Goal: Navigation & Orientation: Find specific page/section

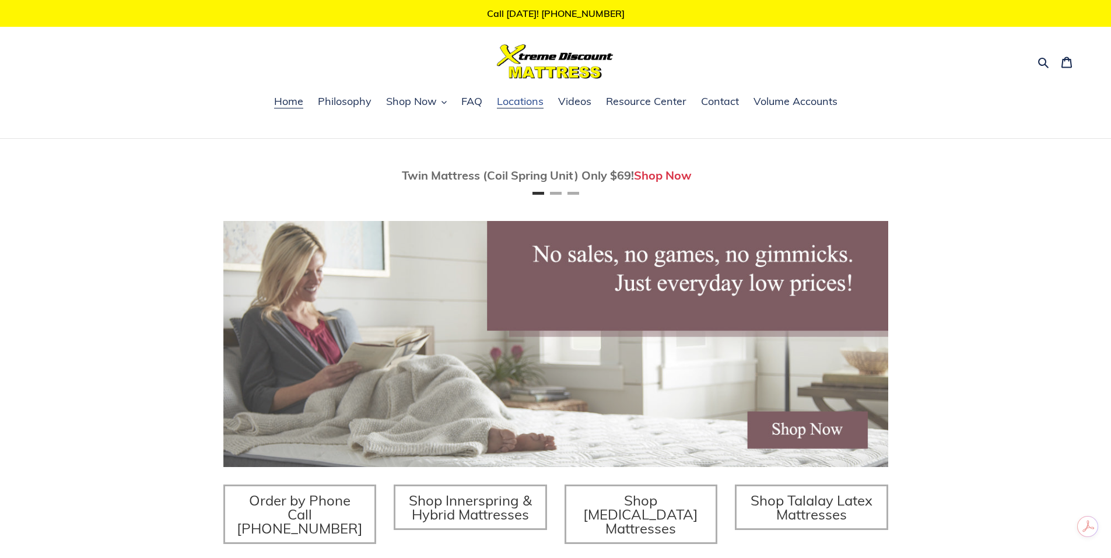
click at [504, 101] on span "Locations" at bounding box center [520, 101] width 47 height 14
click at [432, 106] on span "Shop Now" at bounding box center [411, 101] width 51 height 14
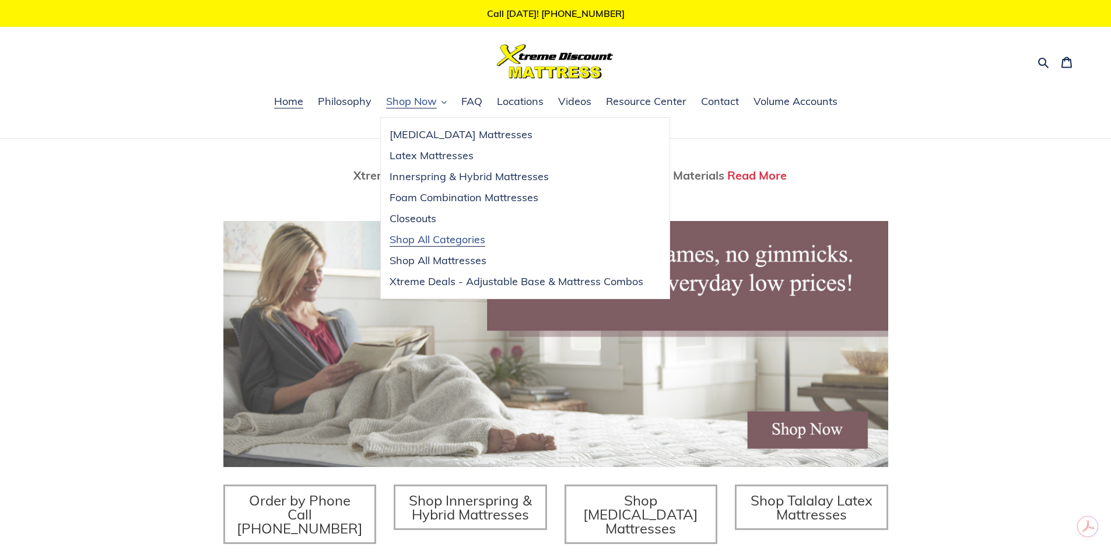
scroll to position [0, 1330]
click at [439, 277] on span "Xtreme Deals - Adjustable Base & Mattress Combos" at bounding box center [517, 282] width 254 height 14
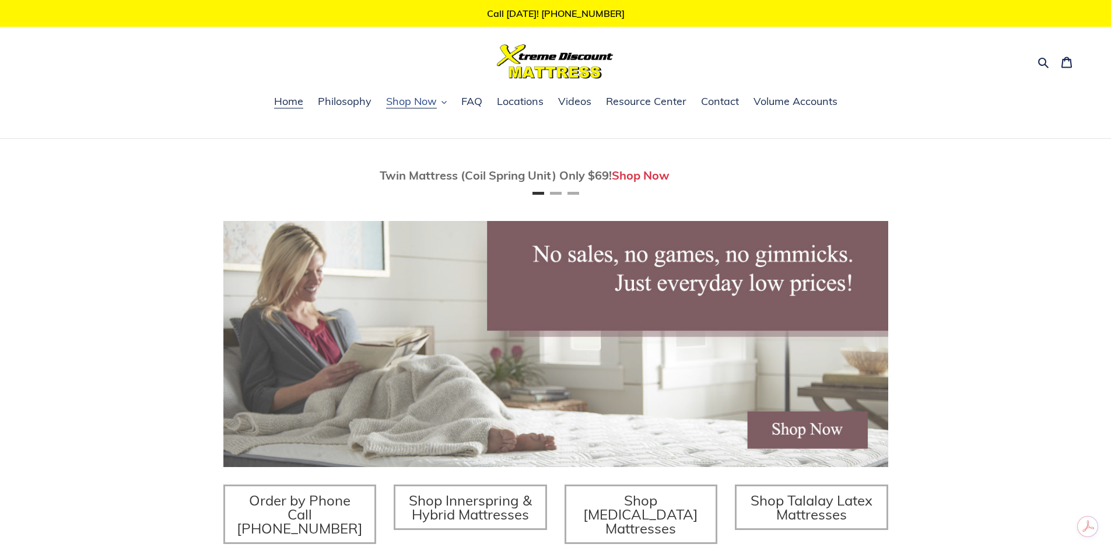
scroll to position [0, 0]
click at [444, 100] on icon "button" at bounding box center [443, 102] width 5 height 5
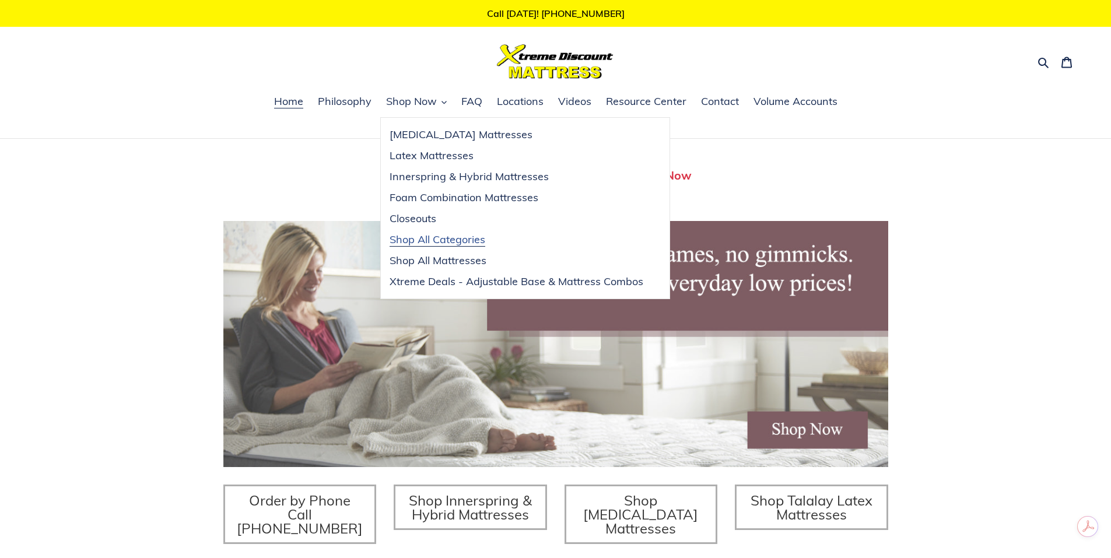
click at [447, 242] on span "Shop All Categories" at bounding box center [438, 240] width 96 height 14
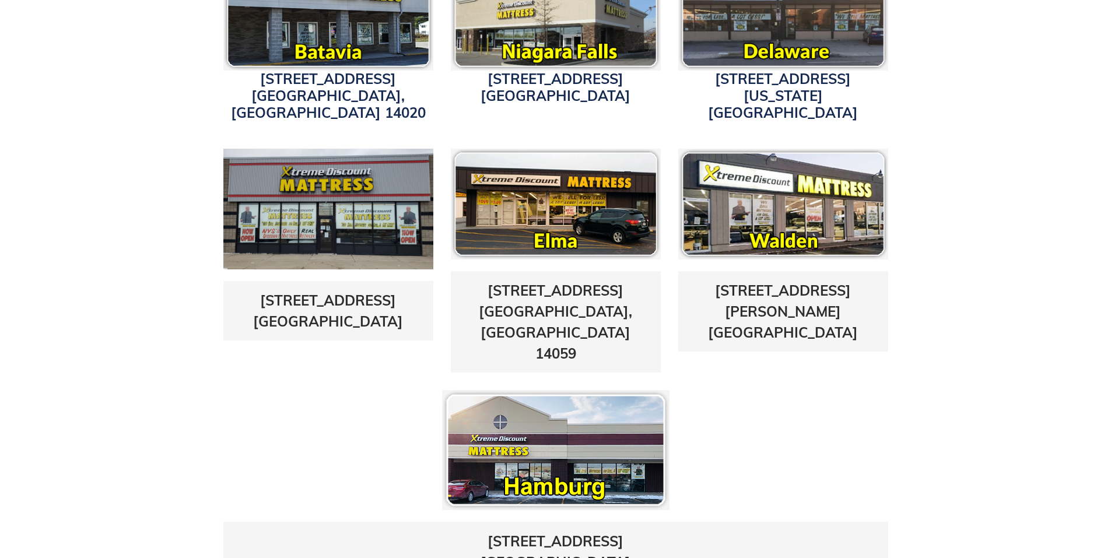
scroll to position [350, 0]
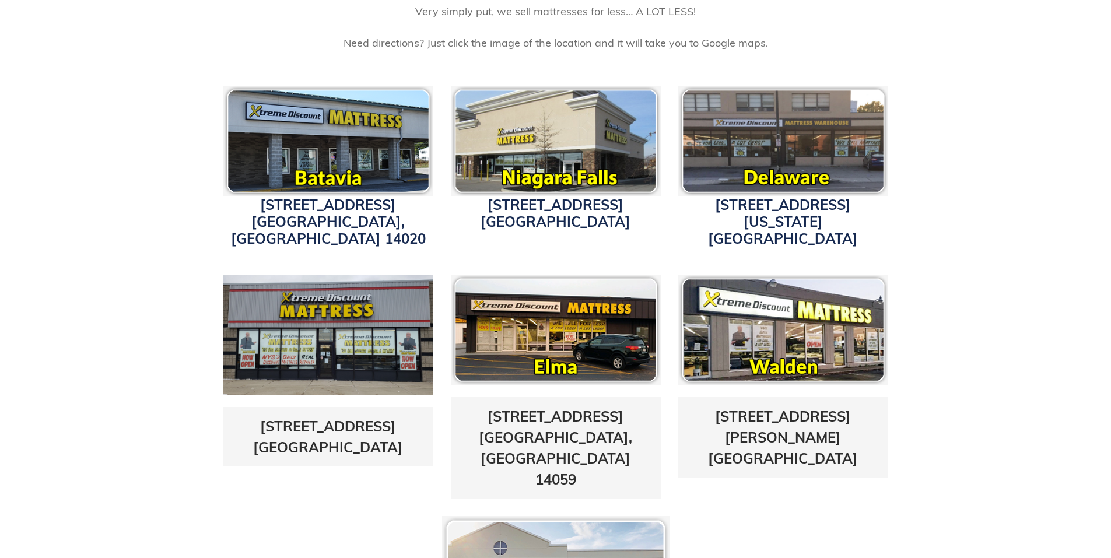
click at [305, 318] on img at bounding box center [328, 335] width 210 height 121
click at [294, 418] on link "5433 Transit Road East Amherst, NY 14221" at bounding box center [328, 437] width 150 height 38
